Goal: Information Seeking & Learning: Learn about a topic

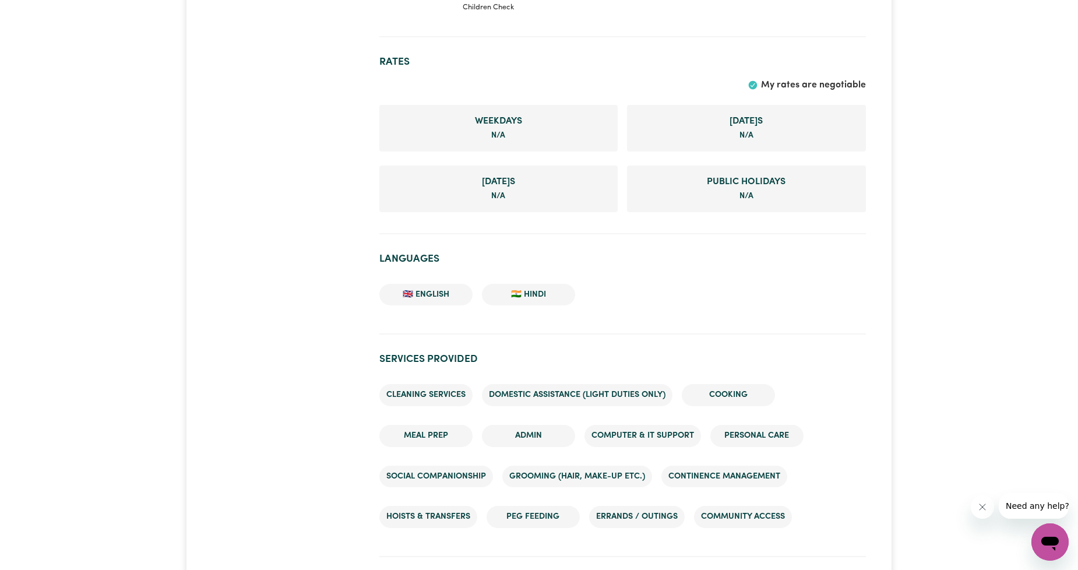
scroll to position [863, 0]
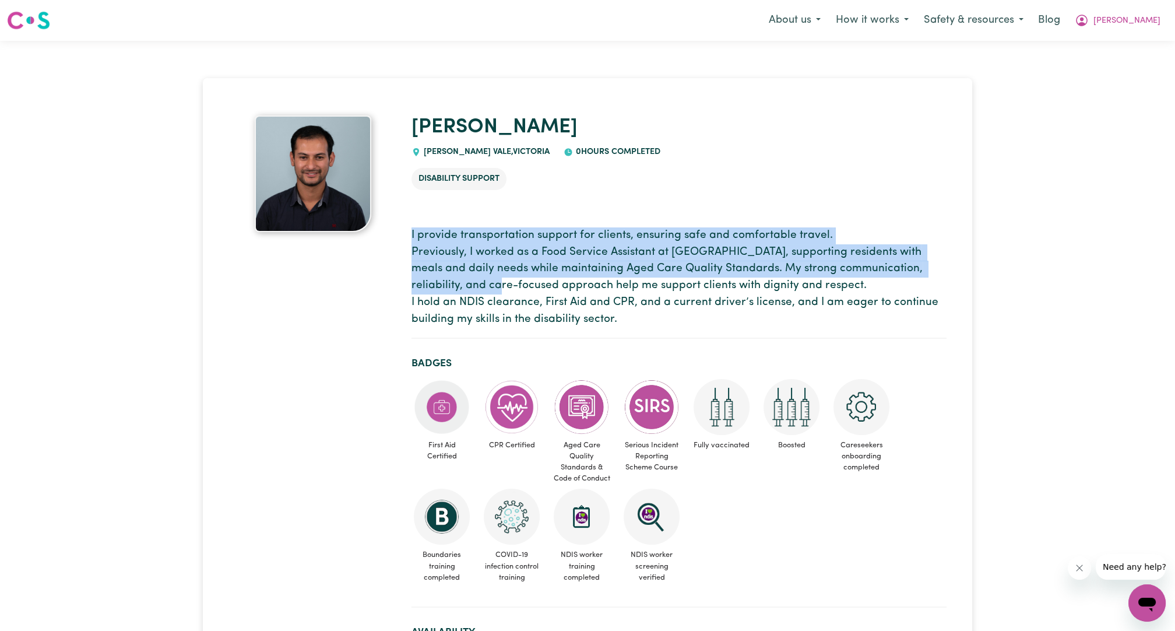
drag, startPoint x: 412, startPoint y: 239, endPoint x: 464, endPoint y: 287, distance: 71.4
click at [464, 287] on p "I provide transportation support for clients, ensuring safe and comfortable tra…" at bounding box center [679, 277] width 535 height 101
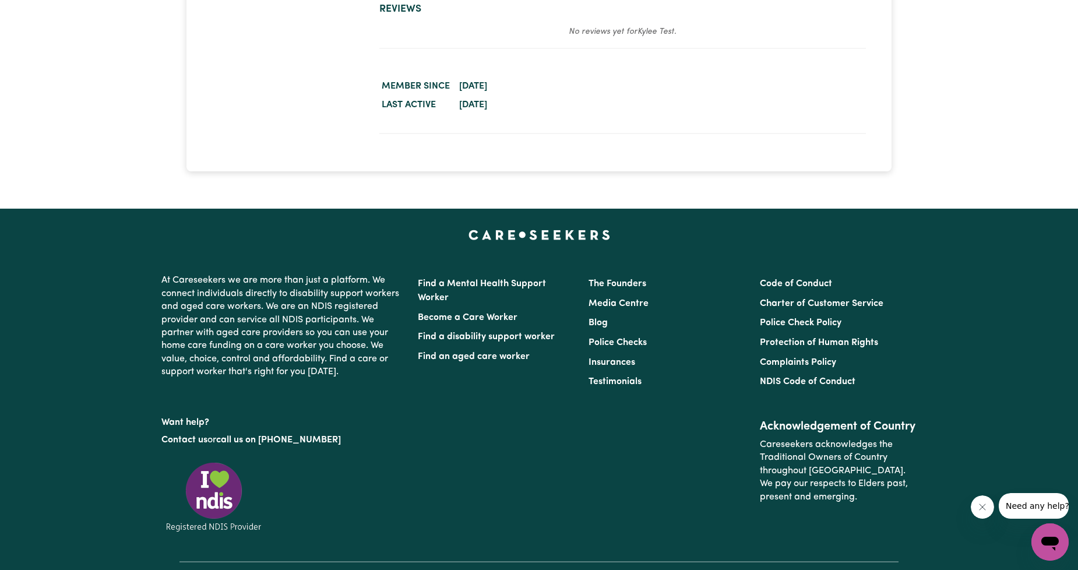
scroll to position [1295, 0]
